Goal: Complete application form: Complete application form

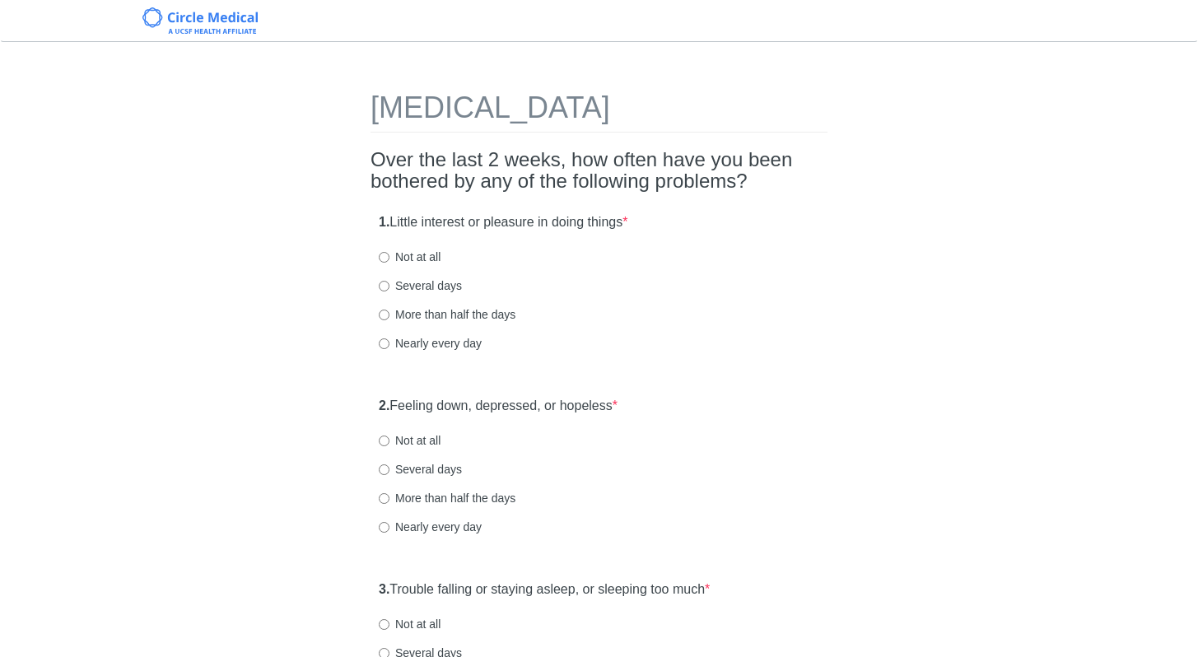
click at [437, 259] on label "Not at all" at bounding box center [410, 257] width 62 height 16
click at [390, 259] on input "Not at all" at bounding box center [384, 257] width 11 height 11
radio input "true"
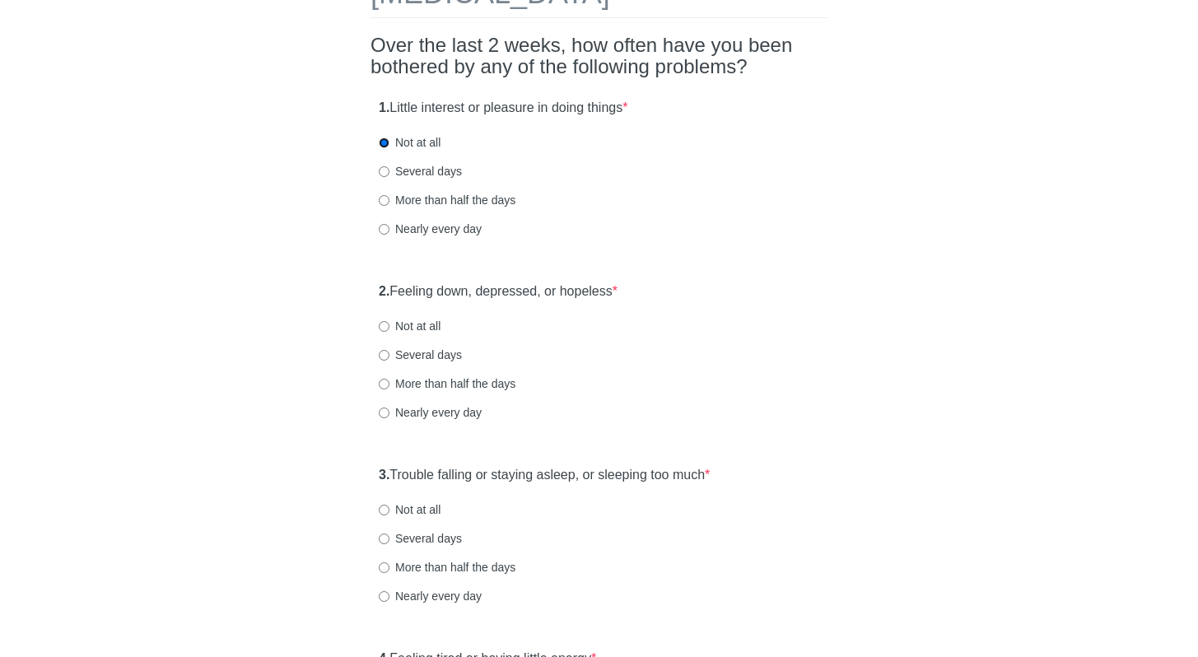
scroll to position [115, 0]
click at [423, 329] on label "Not at all" at bounding box center [410, 325] width 62 height 16
click at [390, 329] on input "Not at all" at bounding box center [384, 325] width 11 height 11
radio input "true"
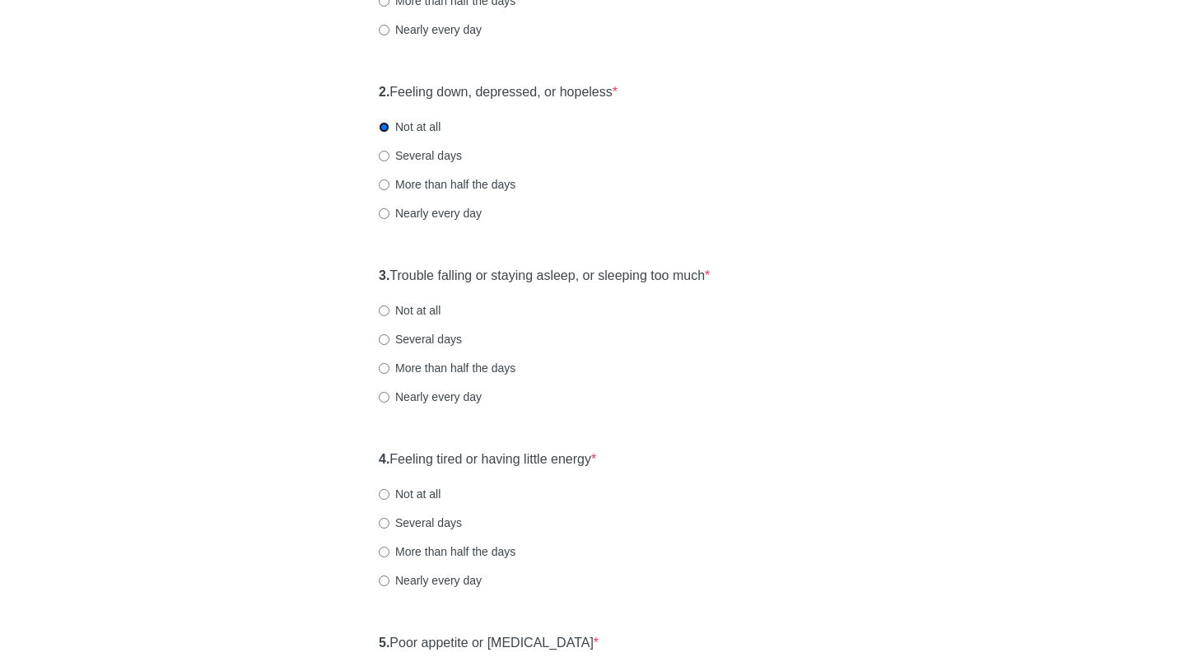
scroll to position [315, 0]
click at [429, 342] on label "Several days" at bounding box center [420, 337] width 83 height 16
click at [390, 342] on input "Several days" at bounding box center [384, 338] width 11 height 11
radio input "true"
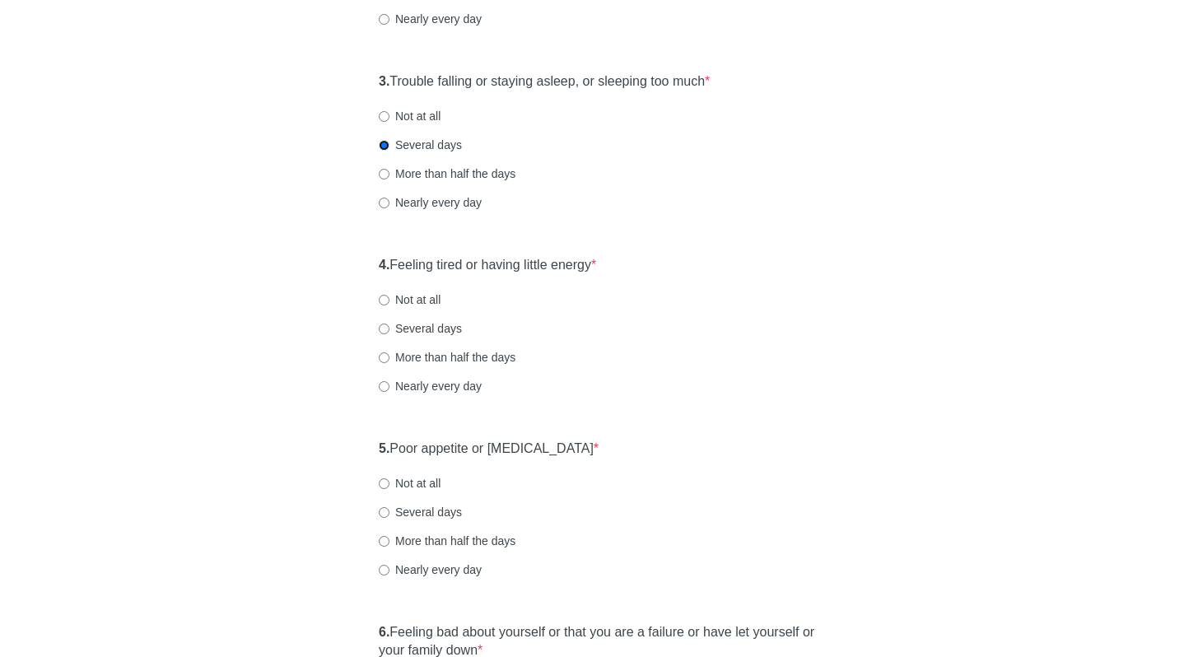
scroll to position [511, 0]
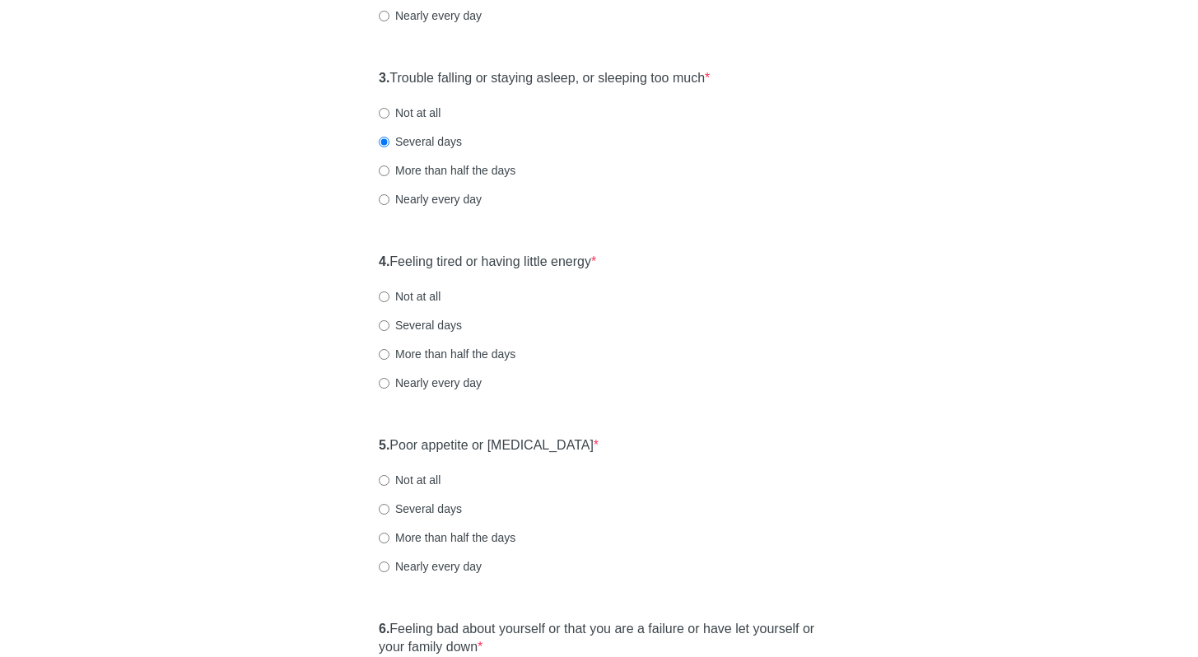
click at [432, 327] on label "Several days" at bounding box center [420, 325] width 83 height 16
click at [390, 327] on input "Several days" at bounding box center [384, 325] width 11 height 11
radio input "true"
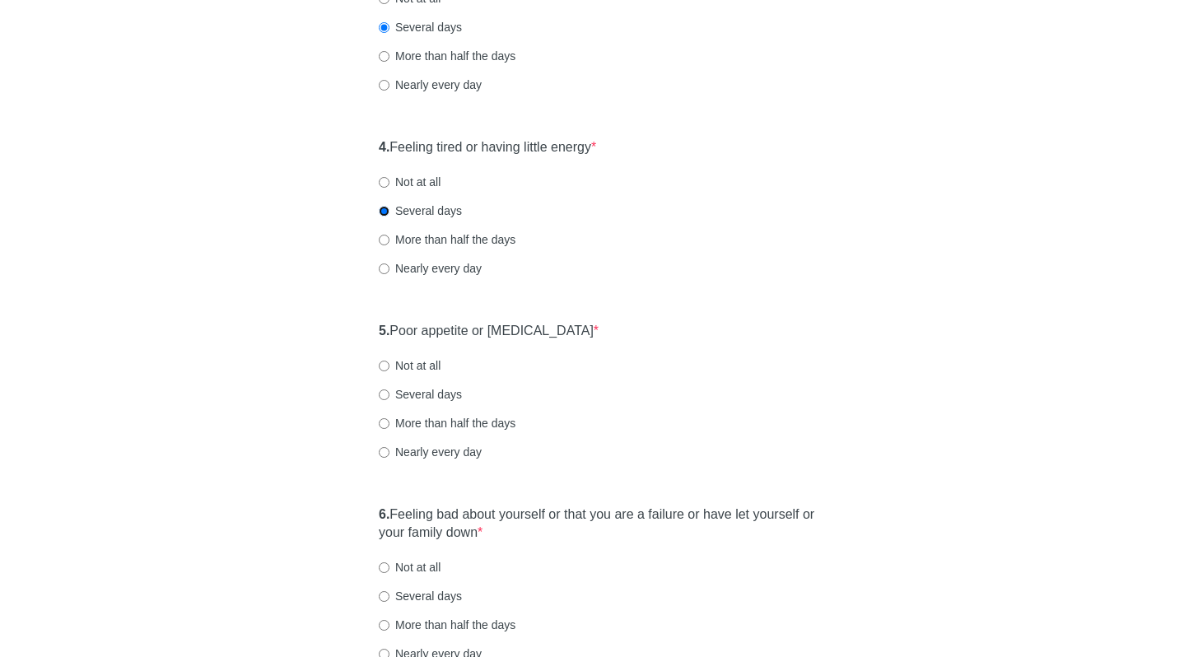
scroll to position [626, 0]
click at [432, 369] on label "Not at all" at bounding box center [410, 365] width 62 height 16
click at [390, 369] on input "Not at all" at bounding box center [384, 366] width 11 height 11
radio input "true"
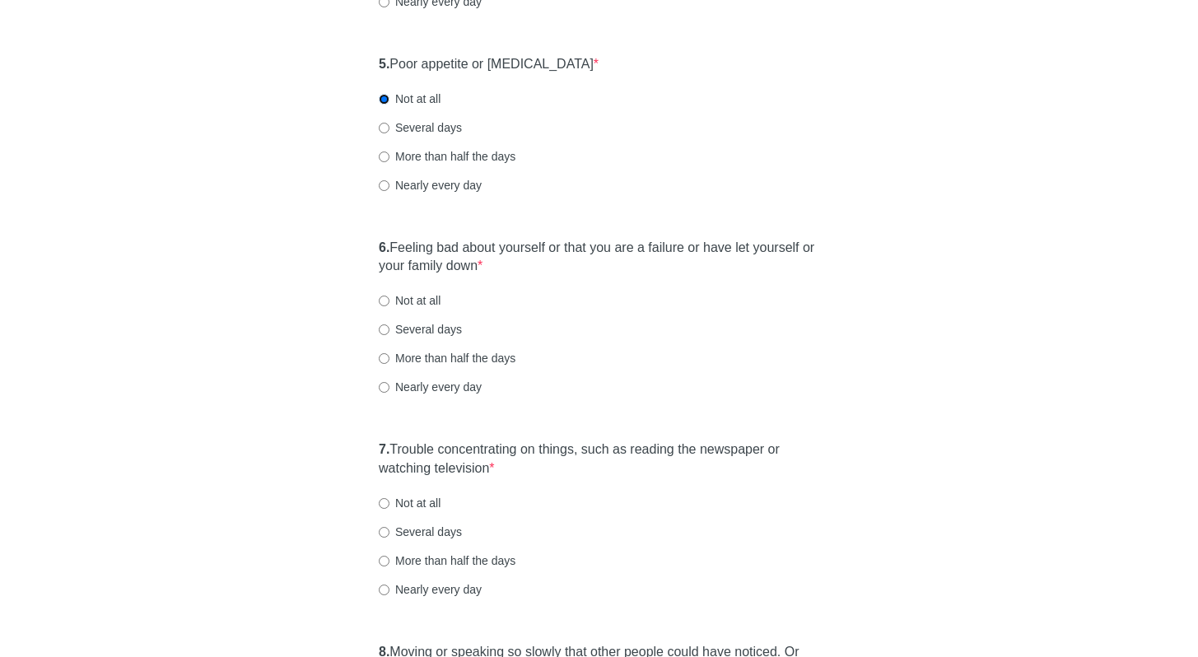
scroll to position [893, 0]
click at [424, 305] on label "Not at all" at bounding box center [410, 300] width 62 height 16
click at [390, 305] on input "Not at all" at bounding box center [384, 301] width 11 height 11
radio input "true"
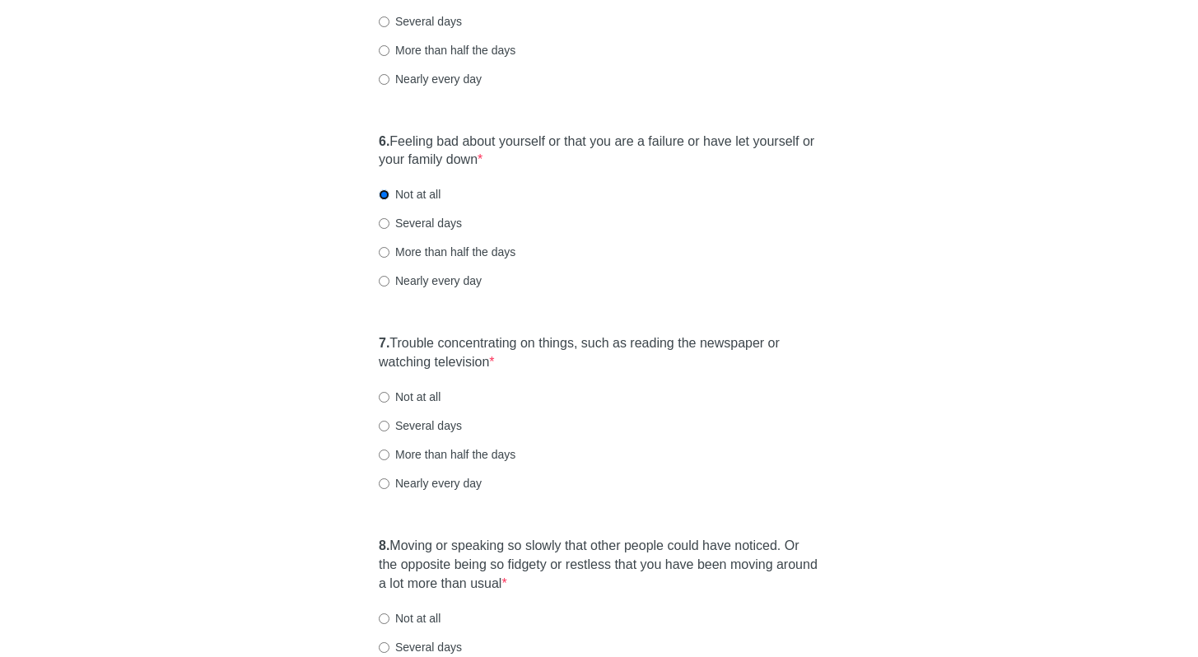
scroll to position [1007, 0]
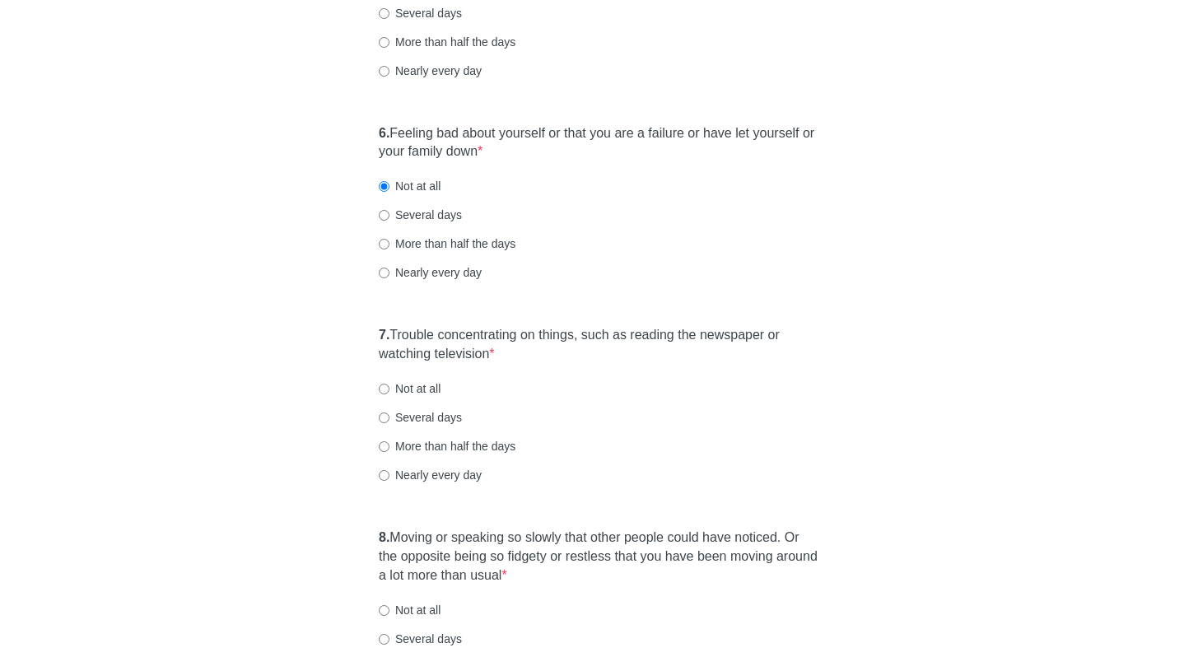
click at [437, 389] on label "Not at all" at bounding box center [410, 389] width 62 height 16
click at [390, 389] on input "Not at all" at bounding box center [384, 389] width 11 height 11
radio input "true"
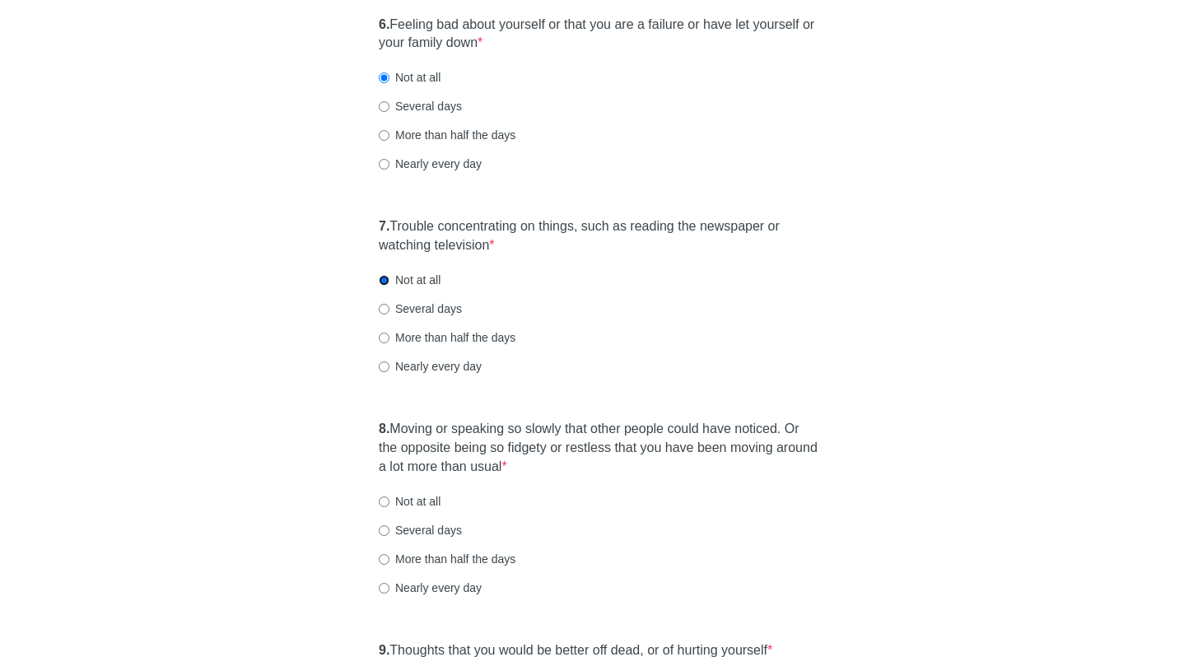
scroll to position [1116, 0]
click at [389, 507] on label "Not at all" at bounding box center [410, 501] width 62 height 16
click at [389, 507] on input "Not at all" at bounding box center [384, 502] width 11 height 11
radio input "true"
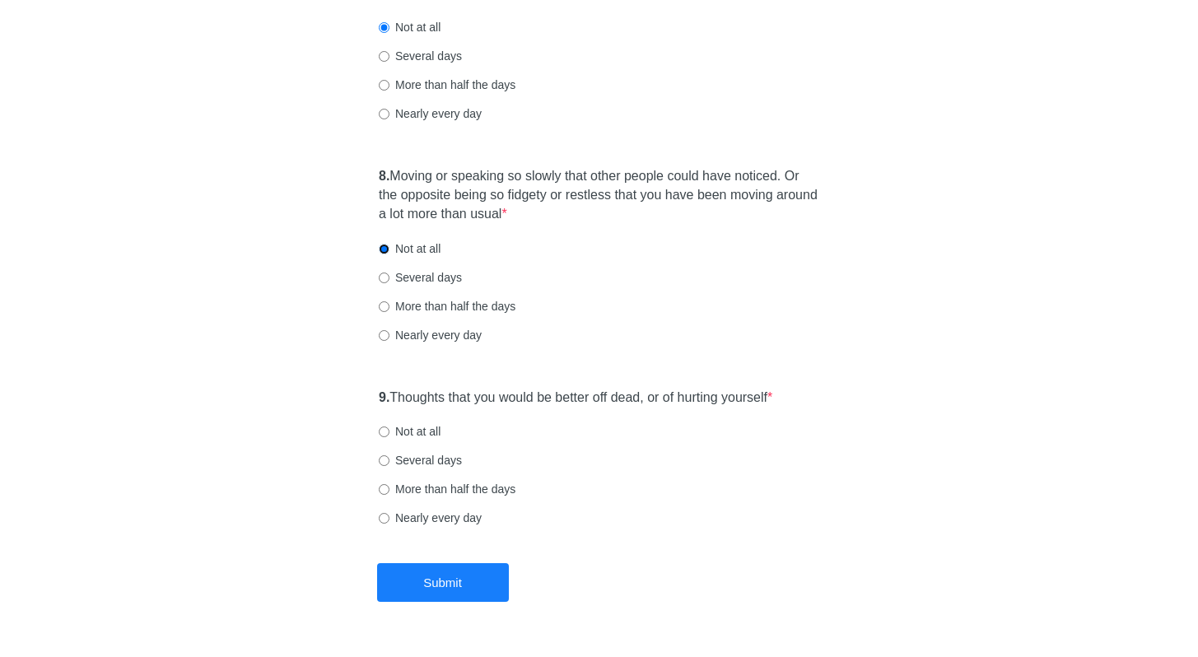
scroll to position [1413, 0]
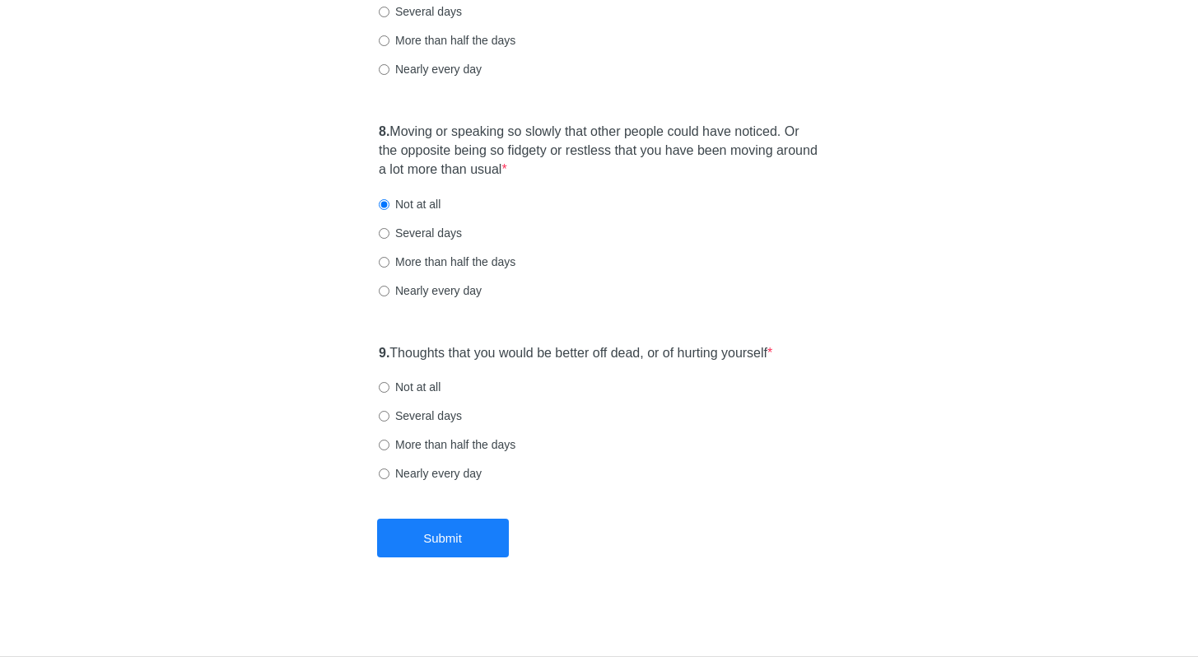
click at [440, 387] on label "Not at all" at bounding box center [410, 387] width 62 height 16
click at [390, 387] on input "Not at all" at bounding box center [384, 387] width 11 height 11
radio input "true"
click at [465, 548] on button "Submit" at bounding box center [443, 538] width 132 height 39
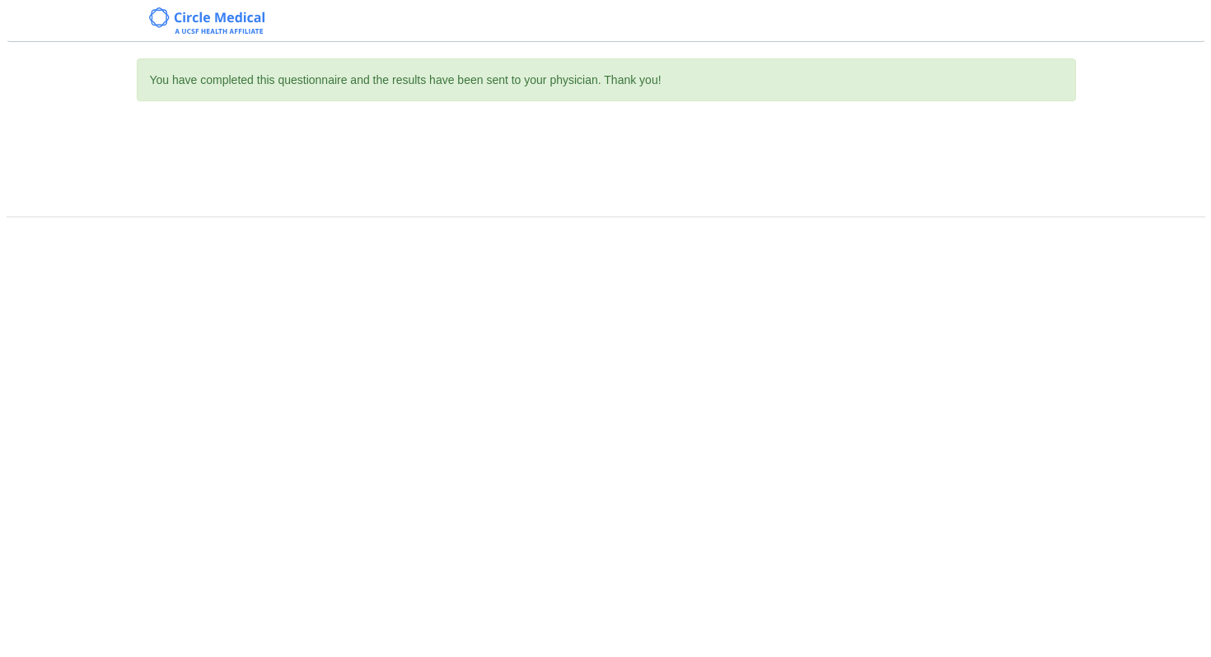
scroll to position [0, 0]
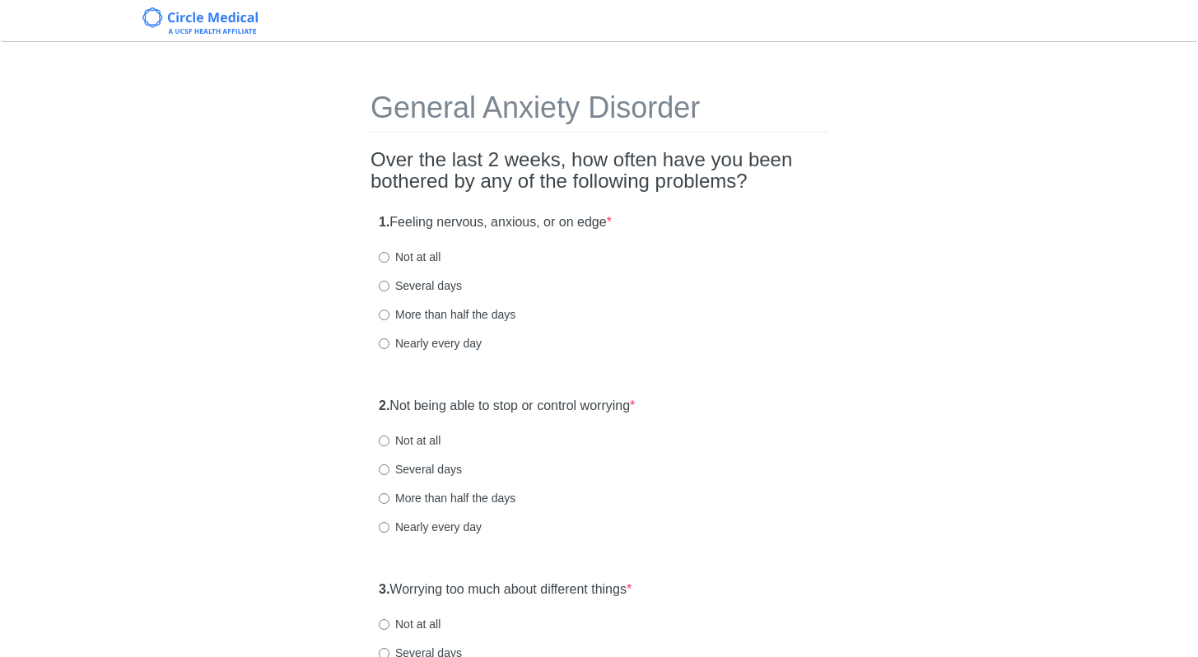
click at [418, 285] on label "Several days" at bounding box center [420, 286] width 83 height 16
click at [390, 285] on input "Several days" at bounding box center [384, 286] width 11 height 11
radio input "true"
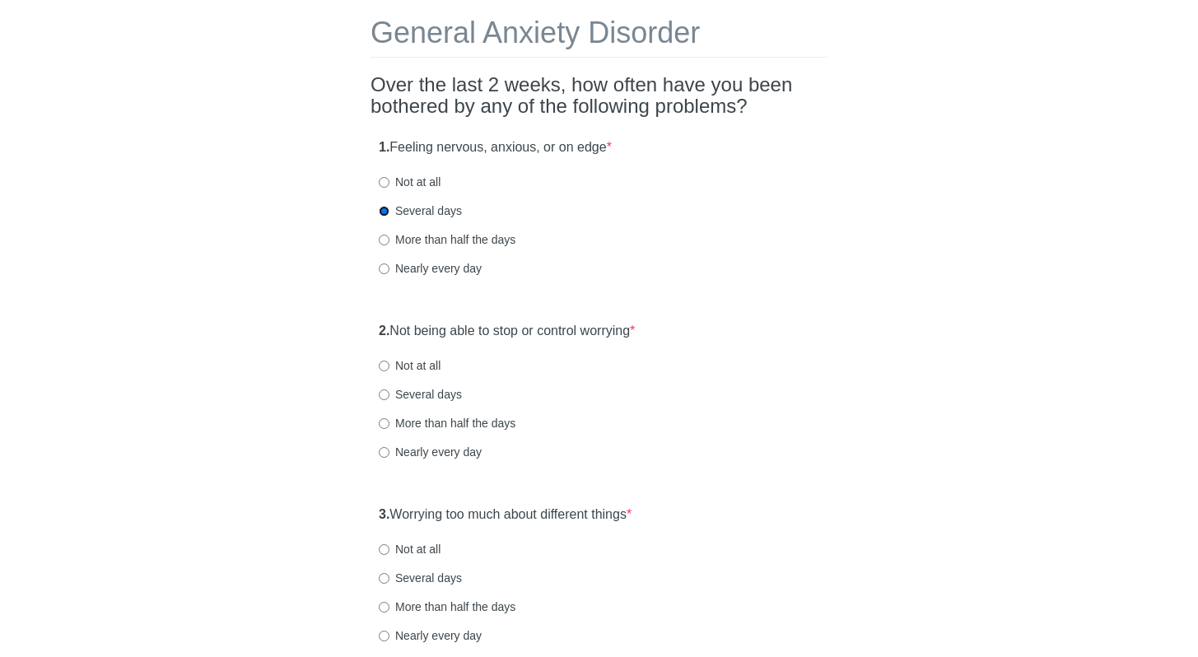
scroll to position [77, 0]
click at [399, 362] on label "Not at all" at bounding box center [410, 364] width 62 height 16
click at [390, 362] on input "Not at all" at bounding box center [384, 364] width 11 height 11
radio input "true"
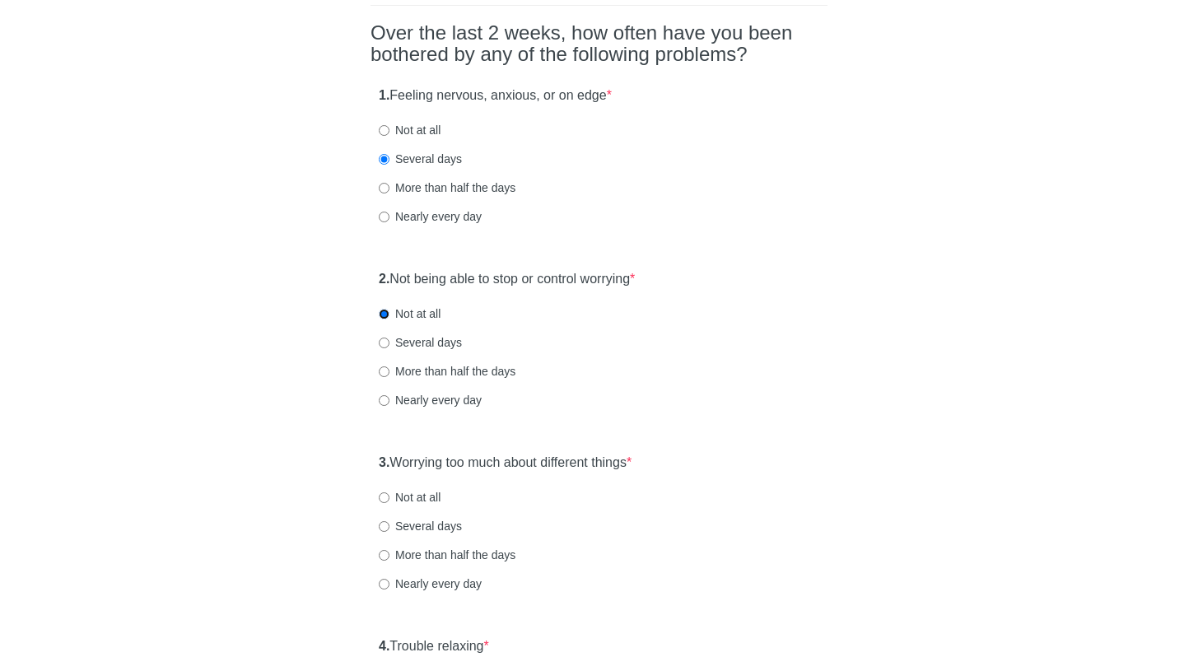
scroll to position [234, 0]
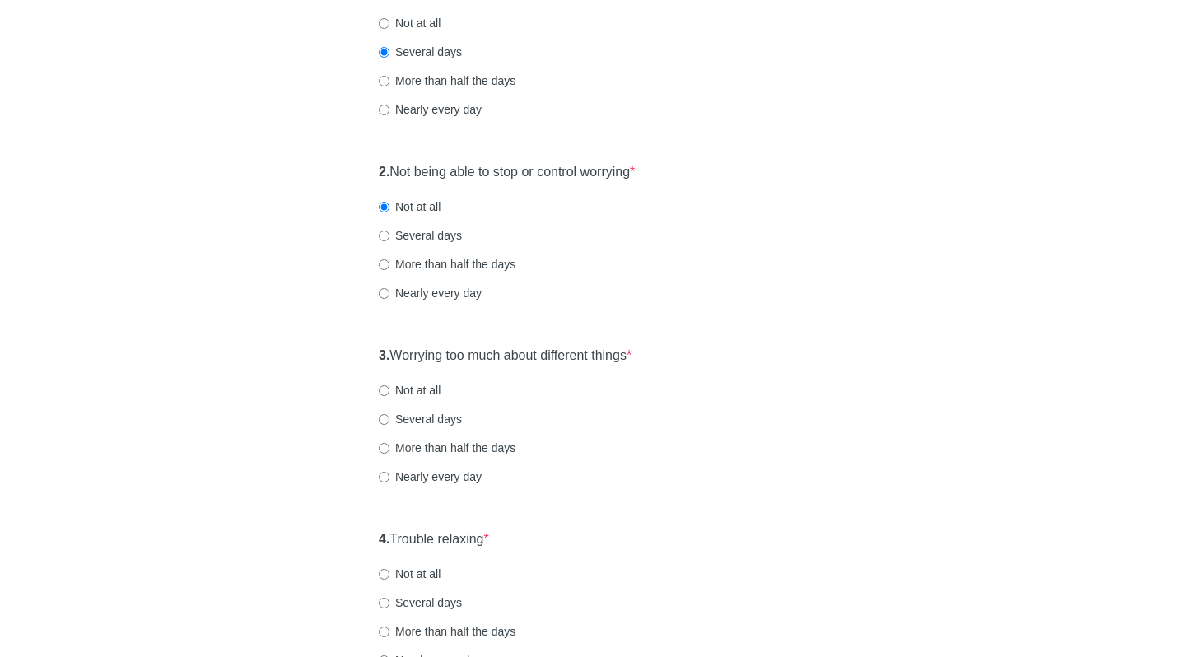
click at [429, 387] on label "Not at all" at bounding box center [410, 390] width 62 height 16
click at [390, 387] on input "Not at all" at bounding box center [384, 390] width 11 height 11
radio input "true"
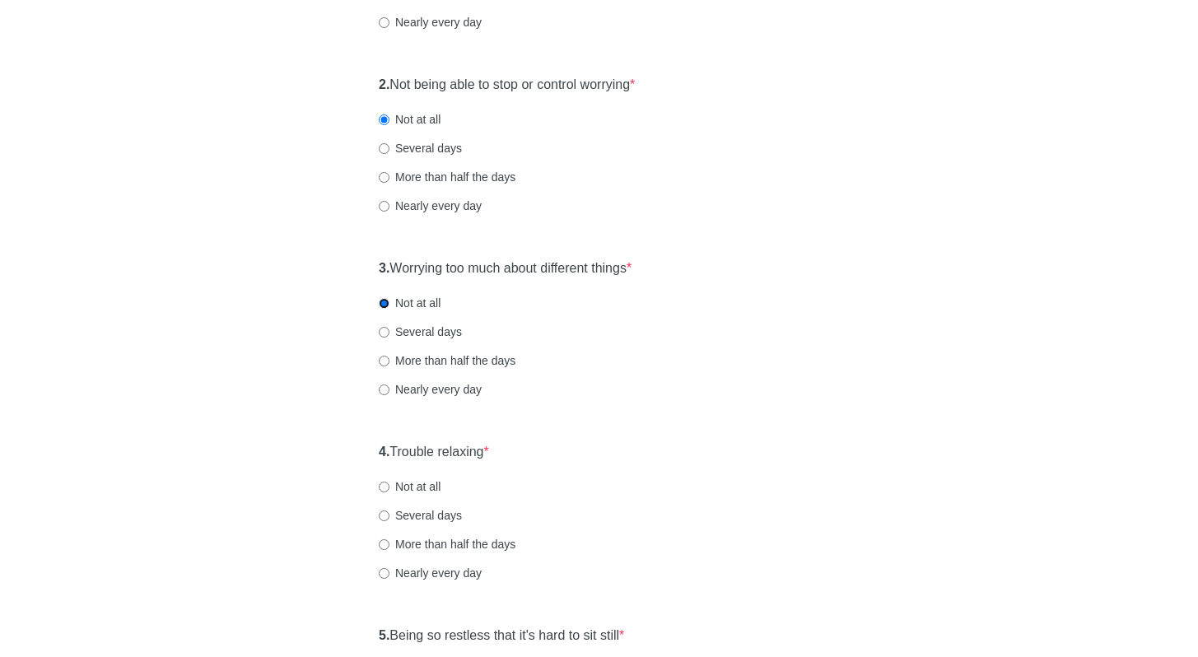
scroll to position [329, 0]
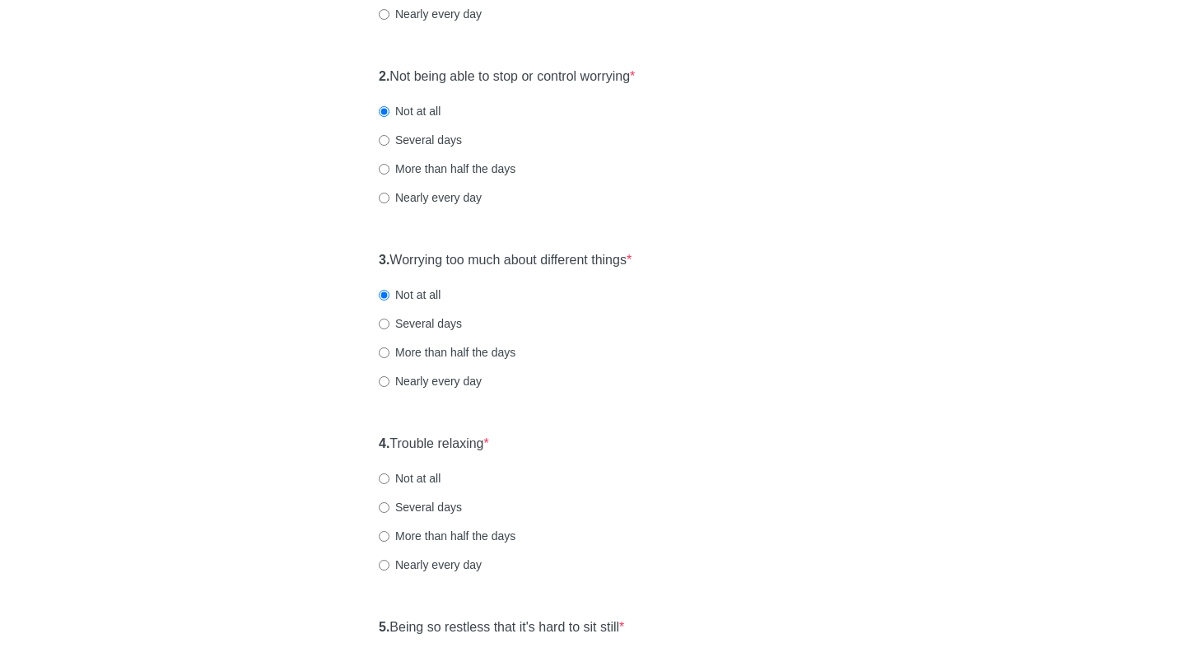
click at [441, 507] on label "Several days" at bounding box center [420, 507] width 83 height 16
click at [390, 507] on input "Several days" at bounding box center [384, 507] width 11 height 11
radio input "true"
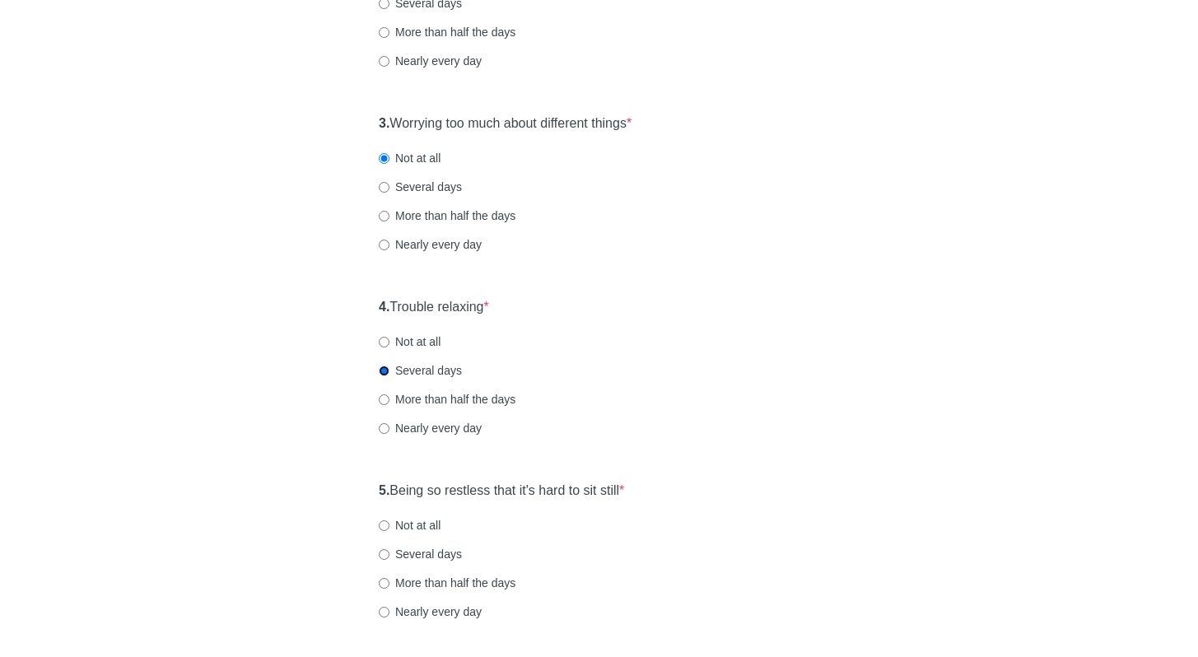
scroll to position [488, 0]
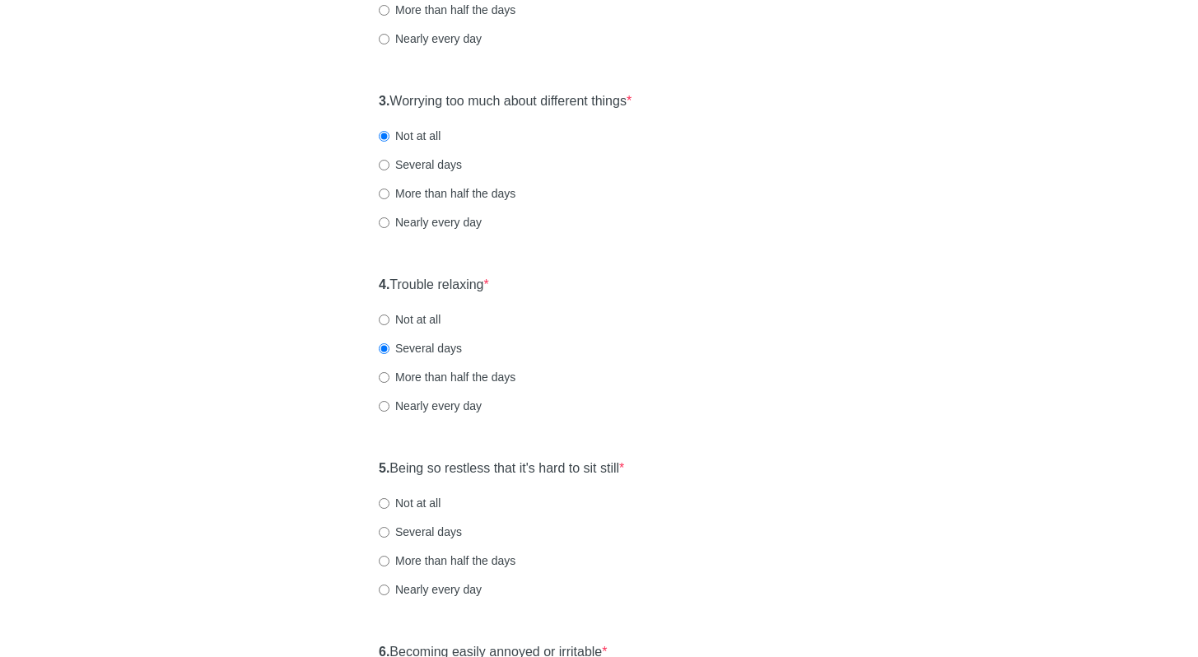
click at [415, 507] on label "Not at all" at bounding box center [410, 503] width 62 height 16
click at [390, 507] on input "Not at all" at bounding box center [384, 503] width 11 height 11
radio input "true"
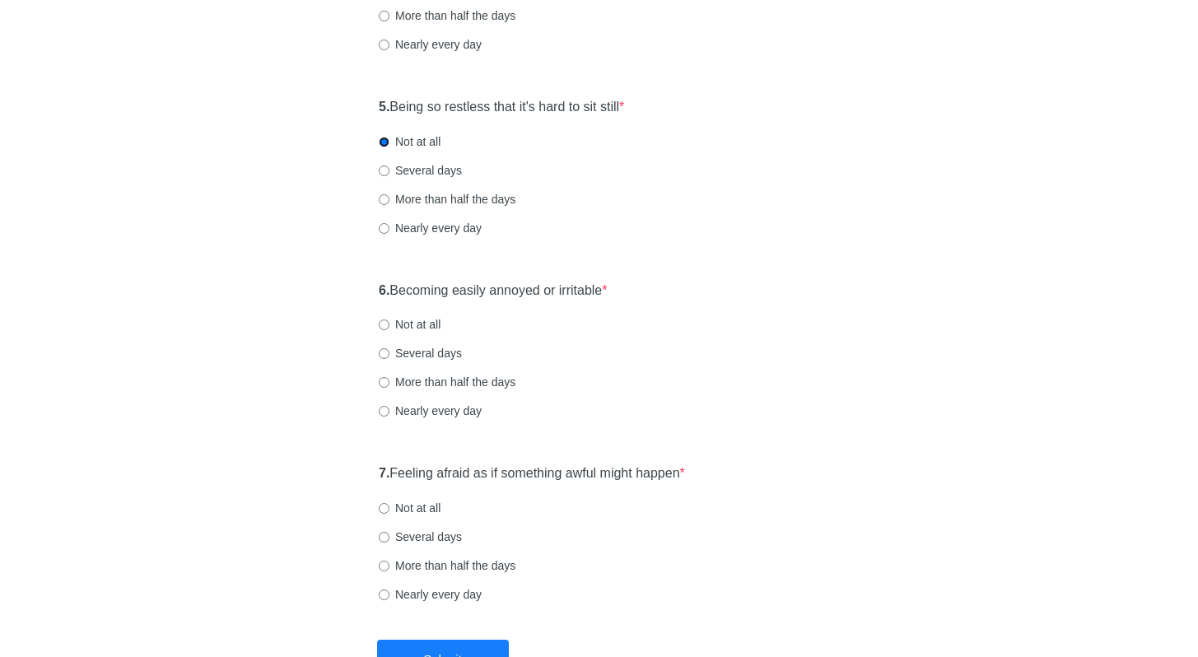
scroll to position [883, 0]
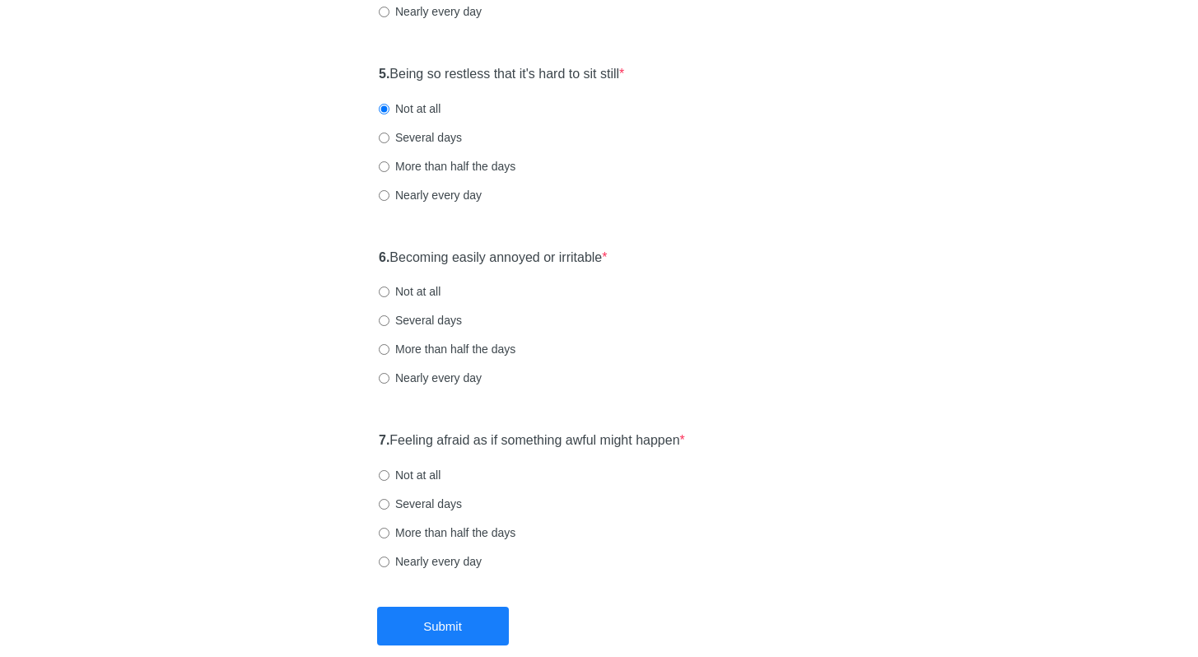
click at [399, 291] on label "Not at all" at bounding box center [410, 291] width 62 height 16
click at [390, 291] on input "Not at all" at bounding box center [384, 292] width 11 height 11
radio input "true"
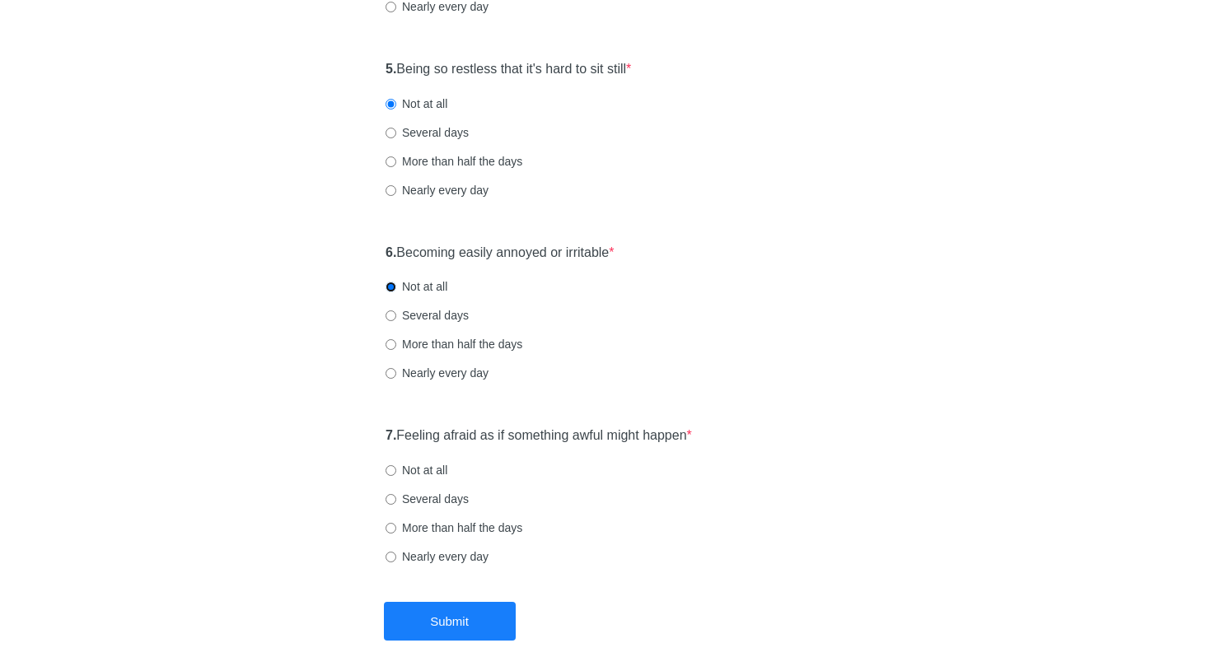
scroll to position [955, 0]
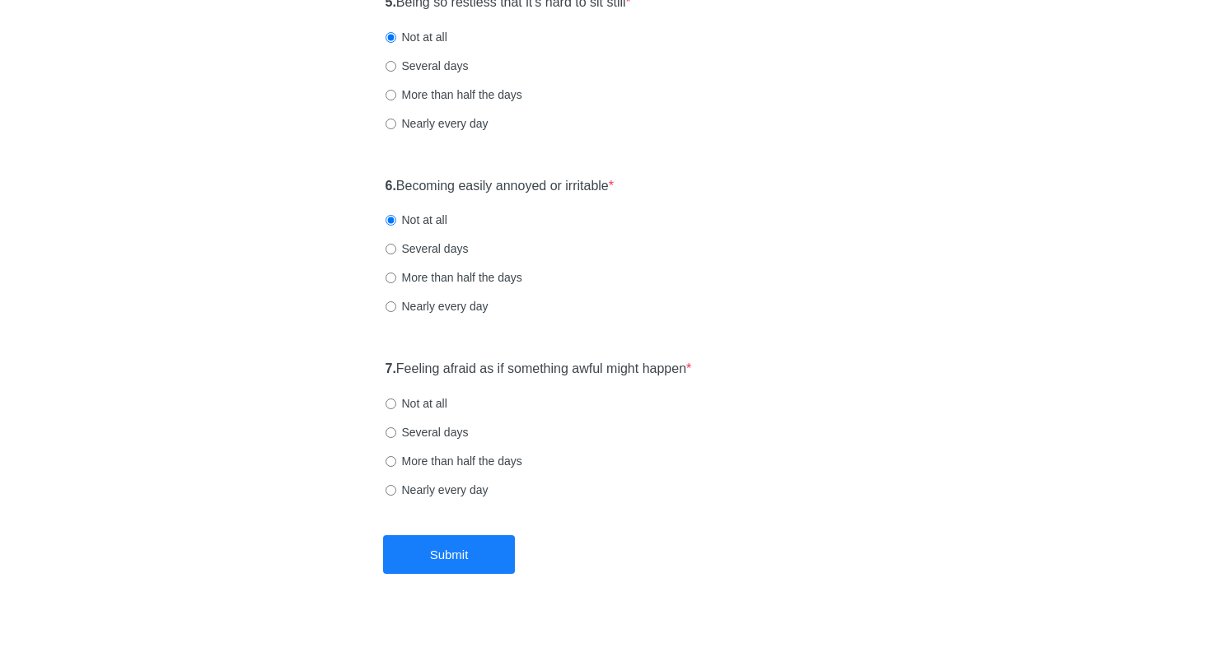
click at [387, 404] on input "Not at all" at bounding box center [390, 404] width 11 height 11
radio input "true"
click at [444, 553] on button "Submit" at bounding box center [449, 554] width 132 height 39
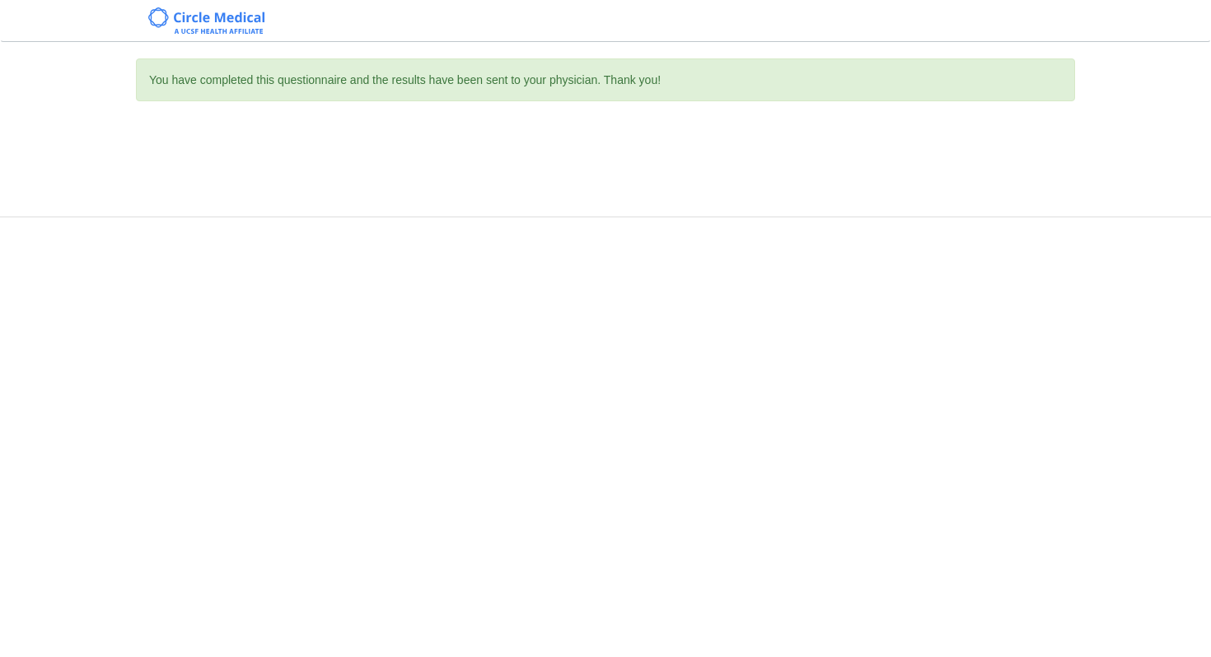
scroll to position [0, 0]
